Goal: Check status: Check status

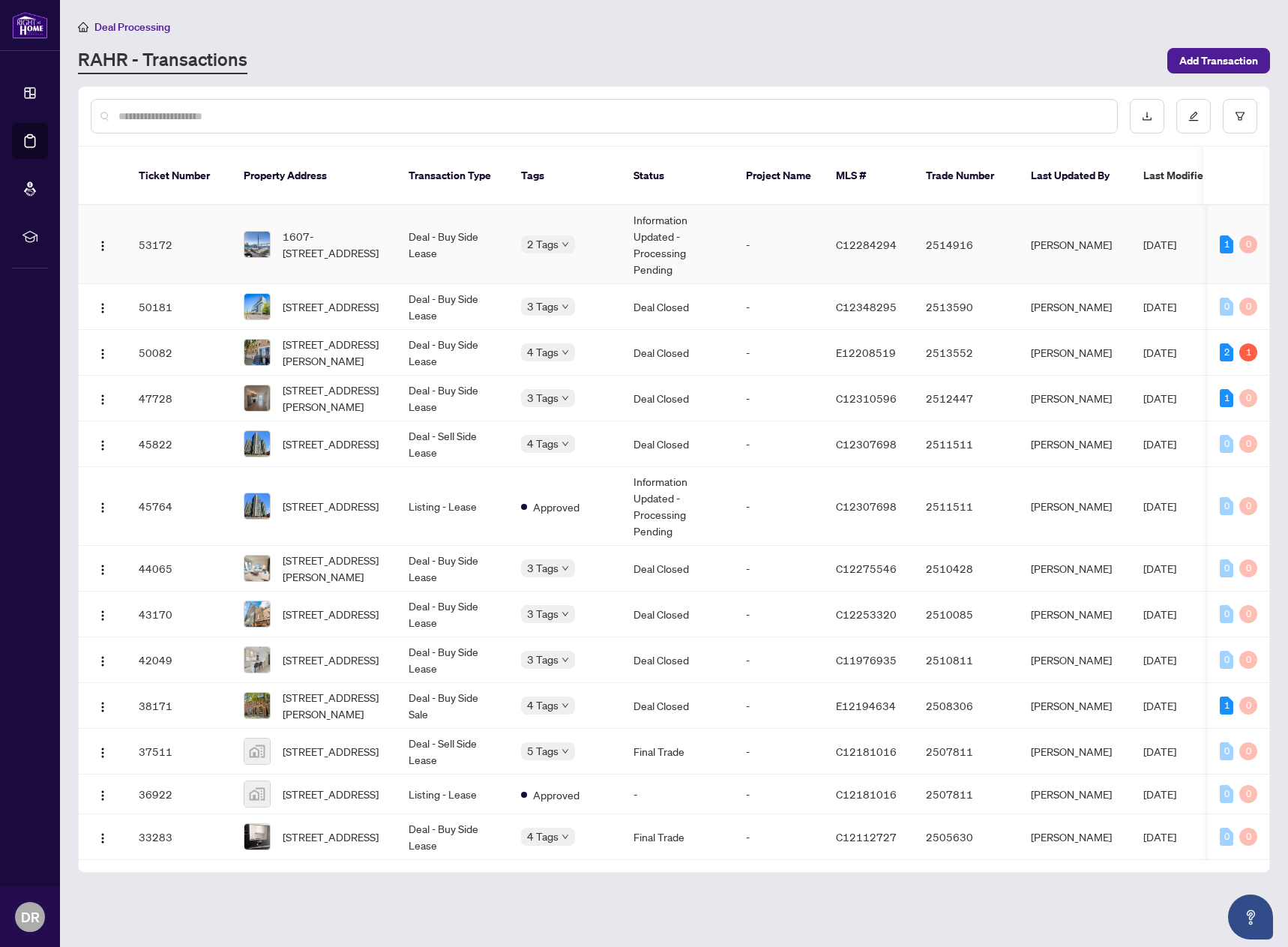
click at [661, 224] on td "Information Updated - Processing Pending" at bounding box center [677, 244] width 112 height 79
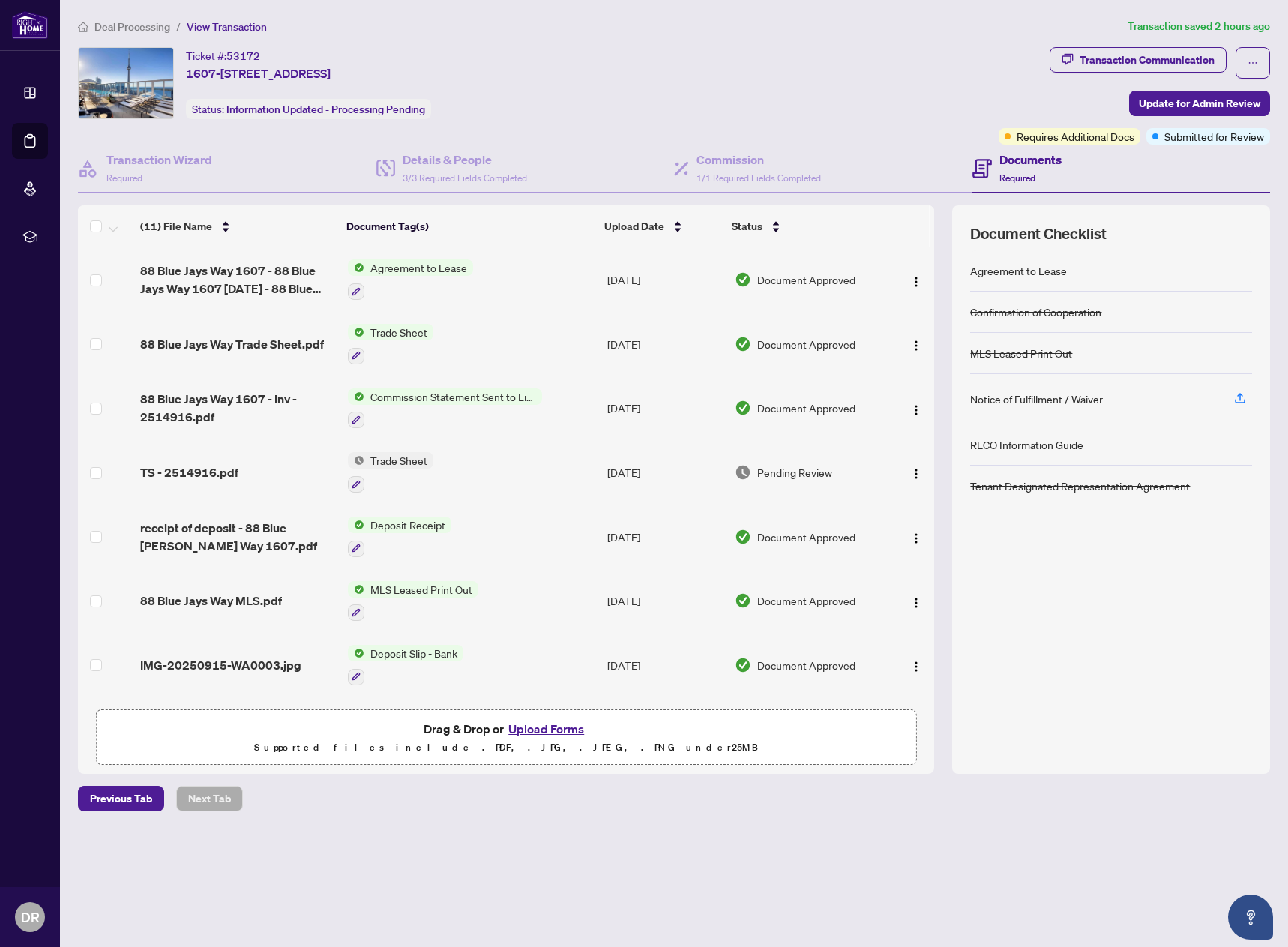
click at [372, 331] on span "Trade Sheet" at bounding box center [398, 331] width 69 height 16
click at [911, 345] on img "button" at bounding box center [916, 345] width 12 height 12
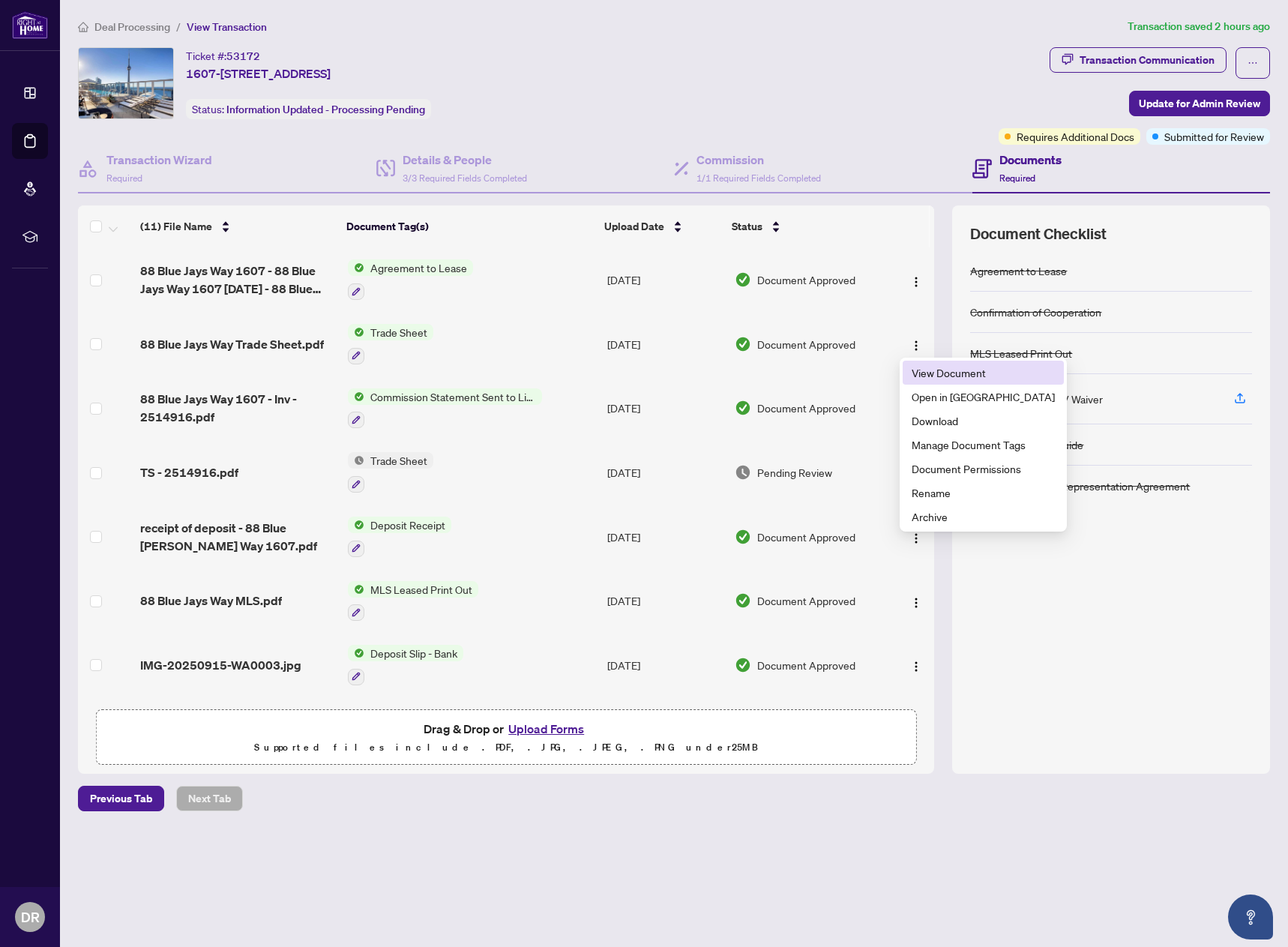
click at [959, 372] on span "View Document" at bounding box center [983, 372] width 143 height 16
